Goal: Find specific page/section: Find specific page/section

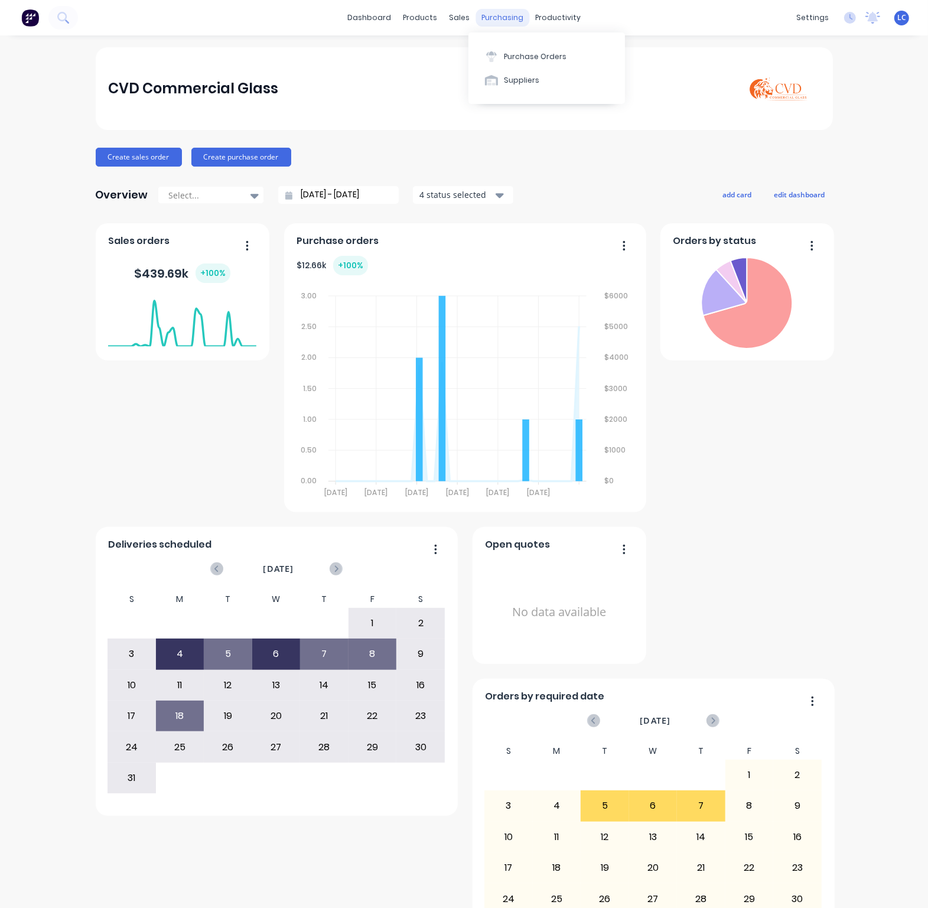
click at [496, 19] on div "purchasing" at bounding box center [503, 18] width 54 height 18
click at [550, 18] on div "productivity" at bounding box center [557, 18] width 57 height 18
click at [563, 76] on div "Planner" at bounding box center [569, 80] width 28 height 11
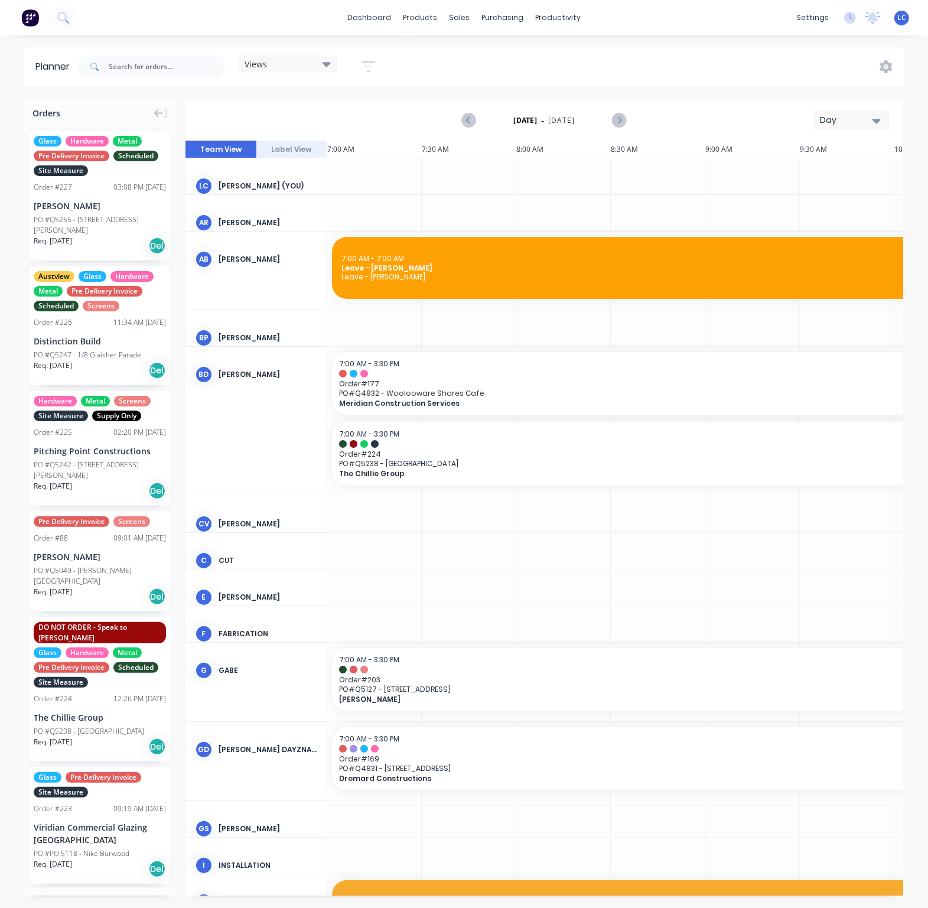
scroll to position [0, 1035]
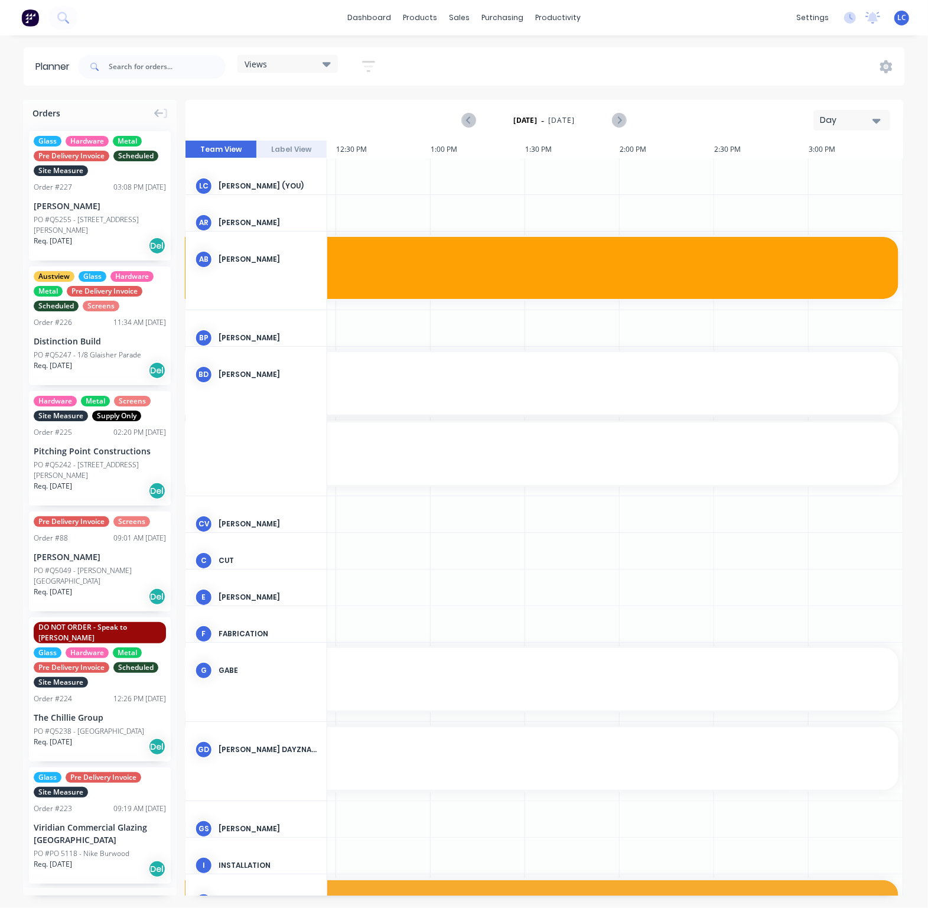
click at [272, 62] on div "Views" at bounding box center [288, 63] width 86 height 11
click at [259, 219] on button "Site" at bounding box center [309, 223] width 126 height 14
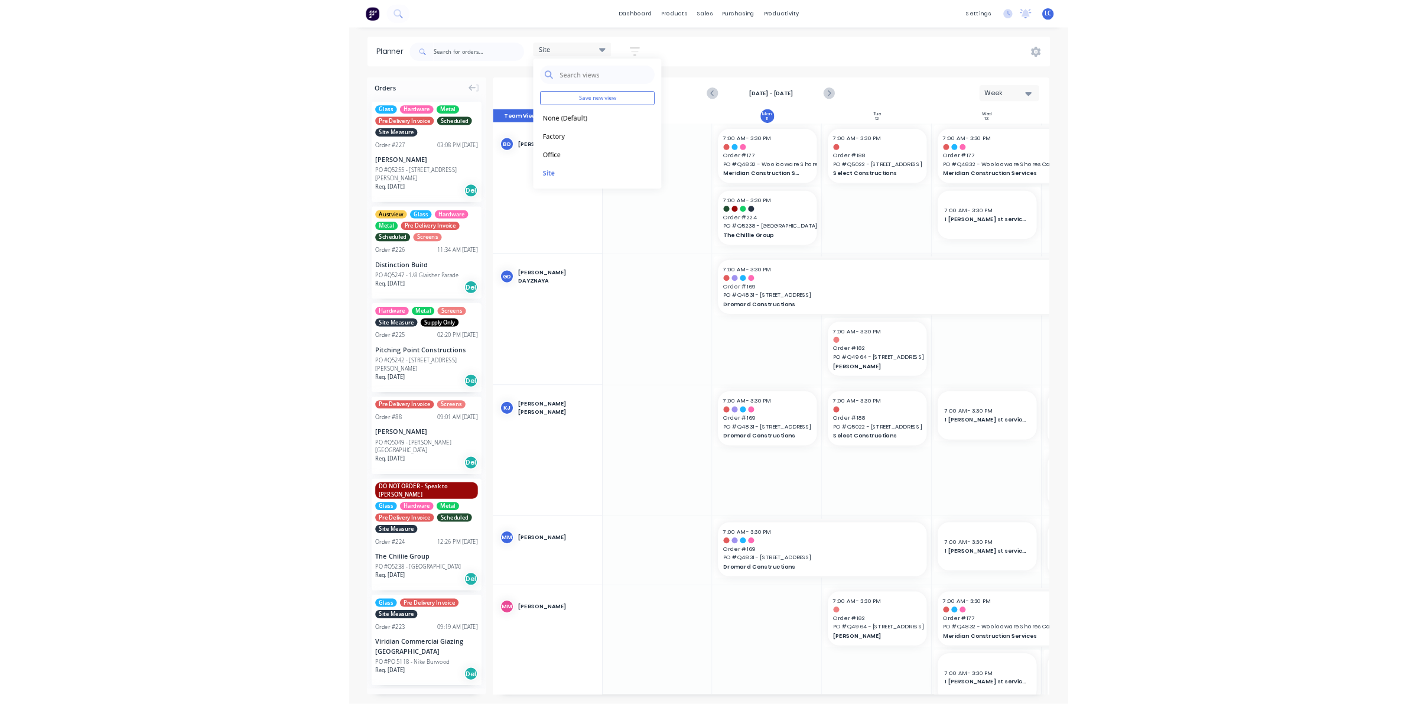
scroll to position [0, 0]
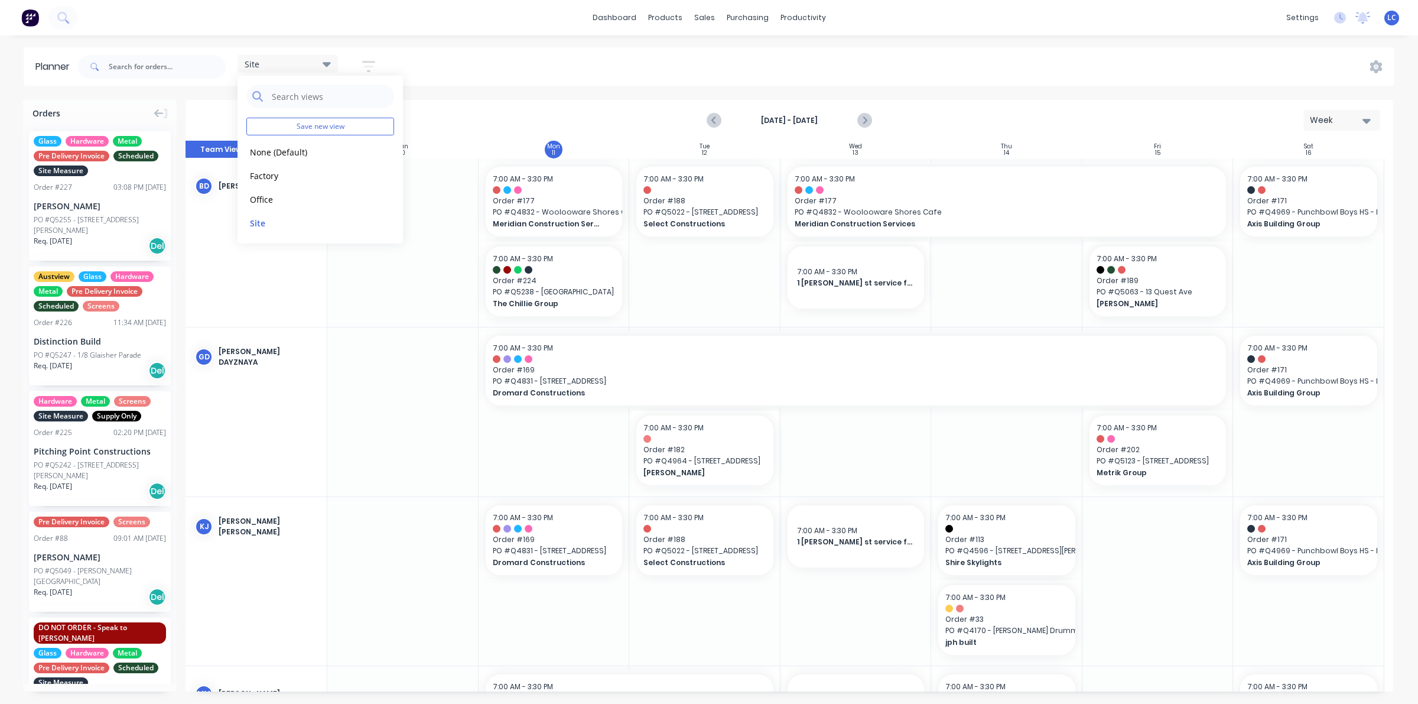
click at [445, 65] on div "Site Save new view None (Default) edit Factory edit Office edit Site edit Show/…" at bounding box center [735, 66] width 1319 height 35
click at [867, 117] on icon "Next page" at bounding box center [864, 120] width 14 height 14
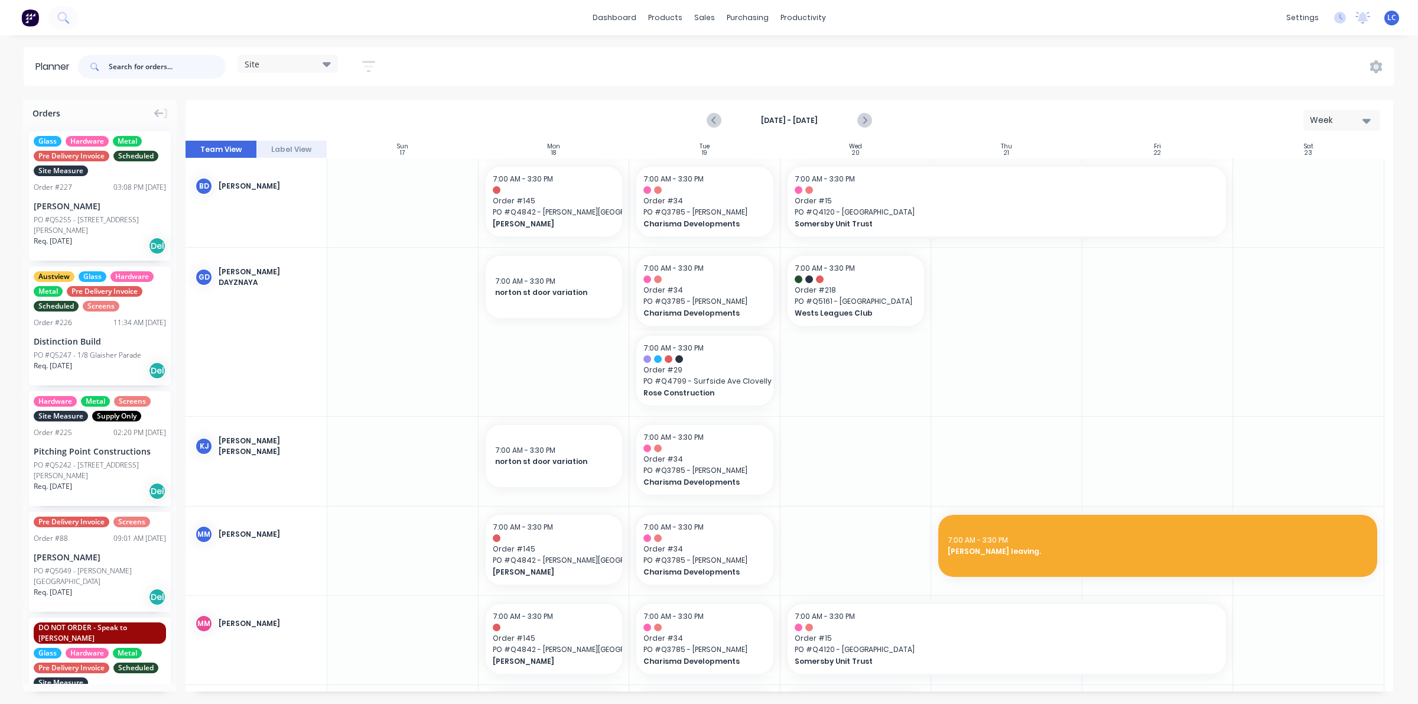
click at [167, 60] on input "text" at bounding box center [167, 67] width 117 height 24
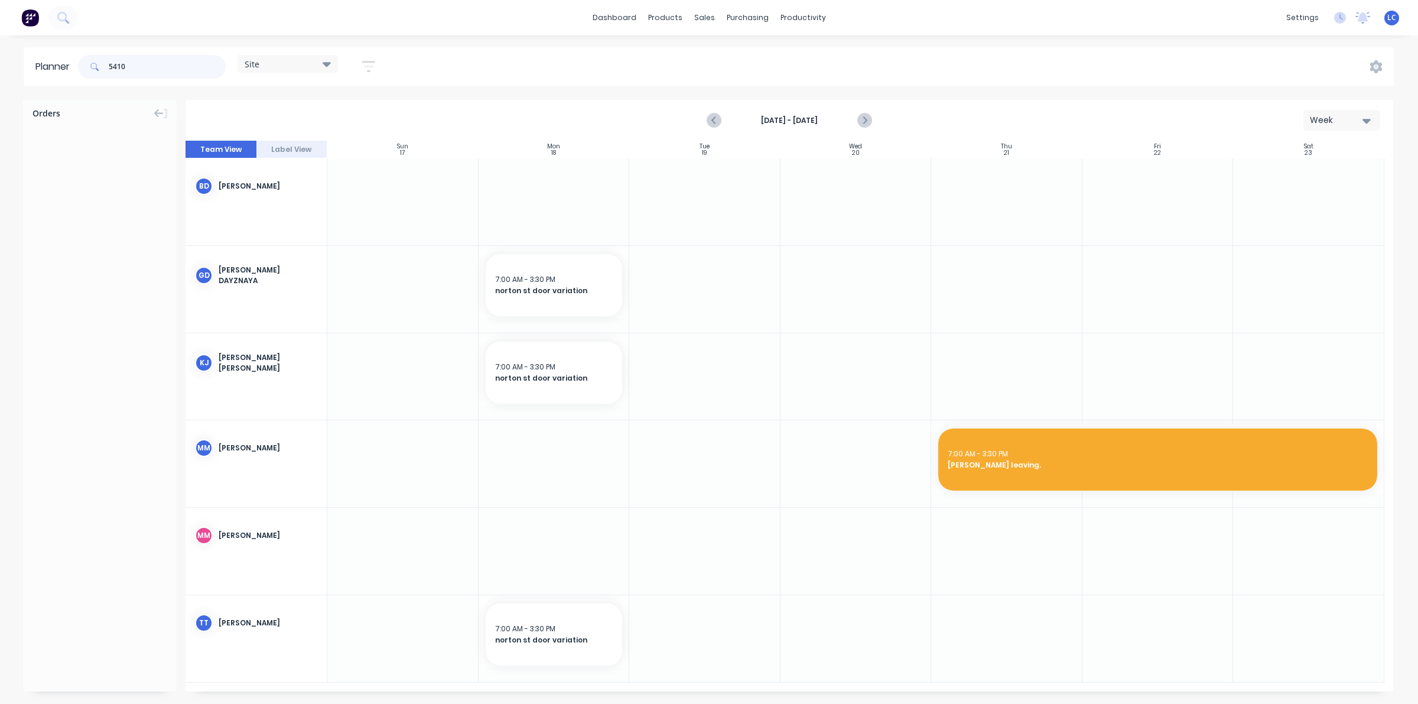
type input "5410"
